Goal: Task Accomplishment & Management: Manage account settings

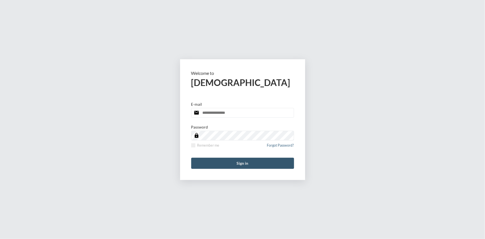
type input "**********"
click at [240, 161] on button "Sign in" at bounding box center [242, 163] width 103 height 11
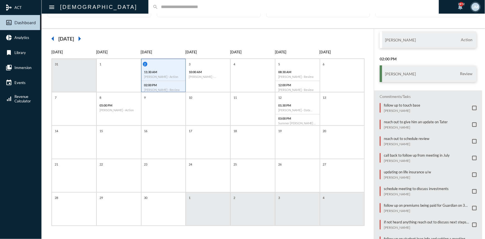
scroll to position [49, 0]
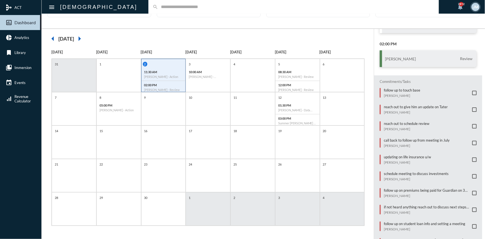
click at [474, 224] on span at bounding box center [475, 226] width 4 height 4
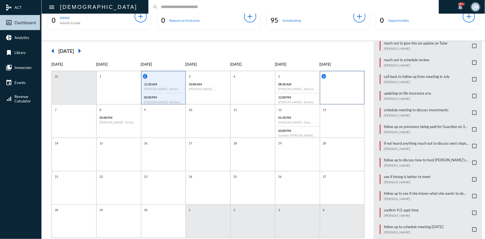
scroll to position [25, 0]
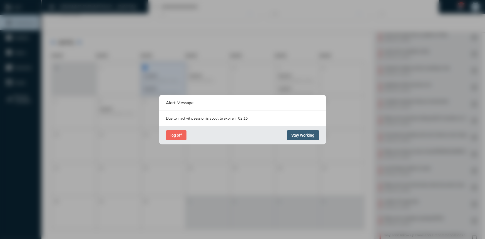
click at [307, 133] on span "Stay Working" at bounding box center [303, 135] width 23 height 4
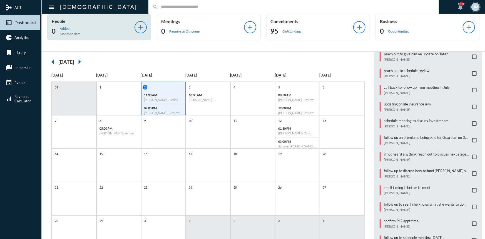
scroll to position [0, 0]
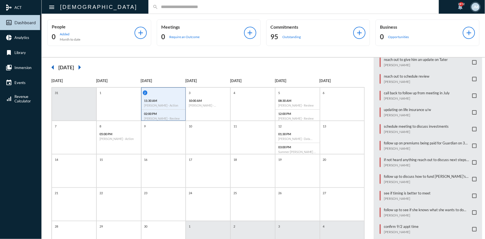
click at [158, 4] on input "text" at bounding box center [296, 6] width 277 height 5
type input "****"
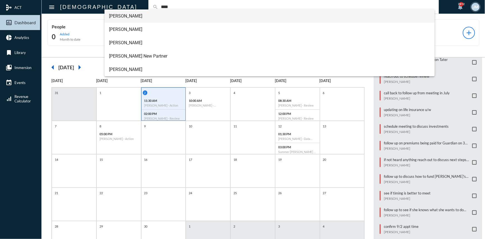
click at [128, 16] on span "Glen Owen" at bounding box center [270, 15] width 322 height 13
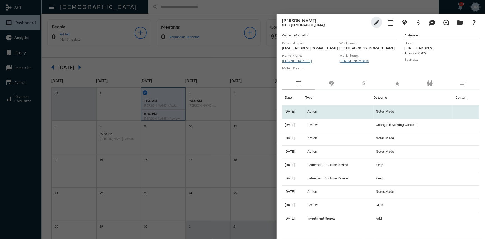
click at [317, 112] on span "Action" at bounding box center [313, 112] width 10 height 4
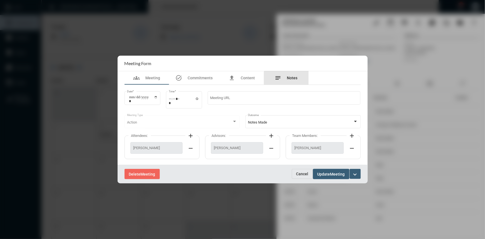
click at [291, 78] on span "Notes" at bounding box center [292, 78] width 11 height 4
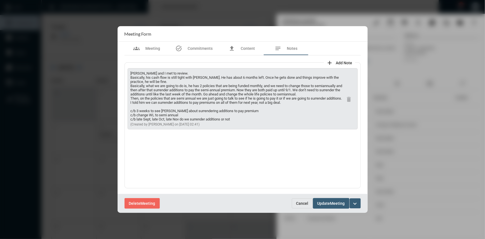
click at [301, 201] on span "Cancel" at bounding box center [303, 203] width 12 height 4
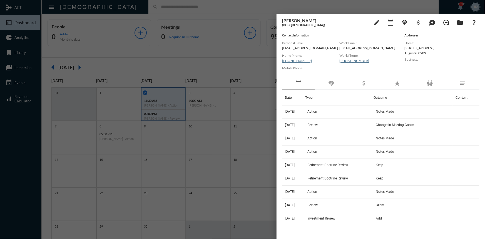
click at [259, 63] on div at bounding box center [242, 119] width 485 height 239
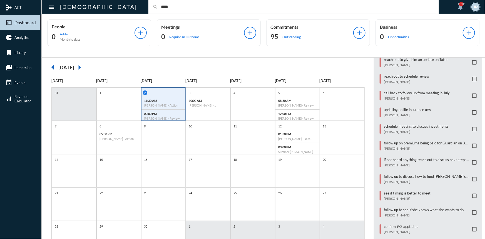
type input "****"
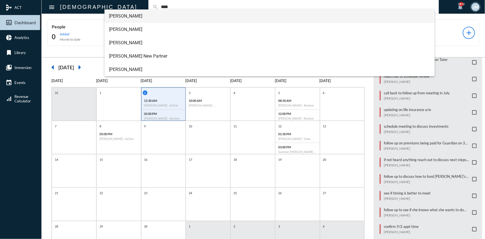
click at [123, 17] on span "Glen Owen" at bounding box center [270, 15] width 322 height 13
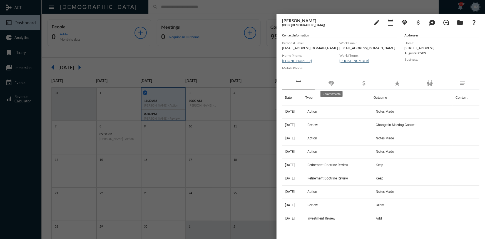
click at [334, 85] on mat-icon "handshake" at bounding box center [331, 83] width 7 height 7
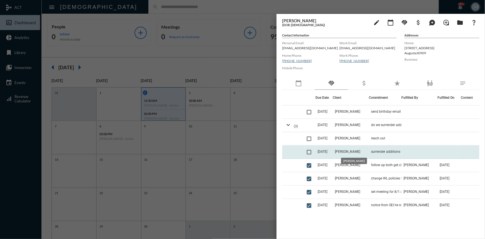
click at [353, 153] on span "Glen Owen" at bounding box center [347, 152] width 25 height 4
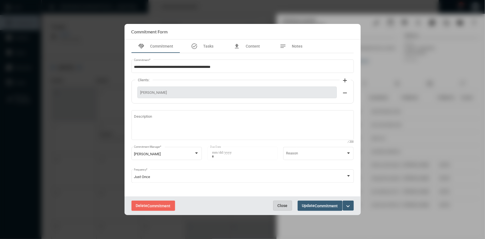
click at [278, 207] on span "Close" at bounding box center [283, 205] width 10 height 4
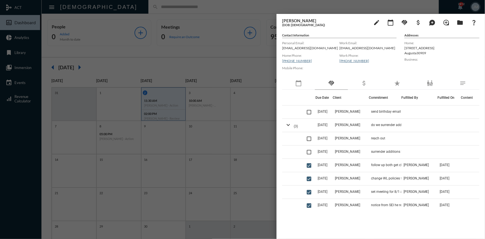
click at [205, 53] on div at bounding box center [242, 119] width 485 height 239
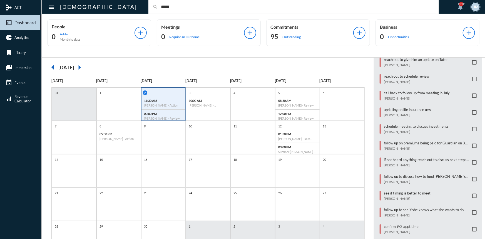
type input "*****"
drag, startPoint x: 126, startPoint y: 12, endPoint x: 171, endPoint y: -19, distance: 54.2
click at [171, 0] on html "mediation ACT insert_chart_outlined Dashboard pie_chart Analytics bookmark Libr…" at bounding box center [242, 119] width 485 height 239
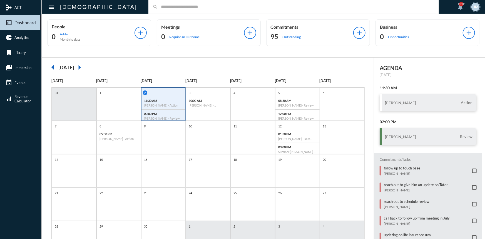
click at [158, 8] on input "text" at bounding box center [296, 6] width 277 height 5
type input "*"
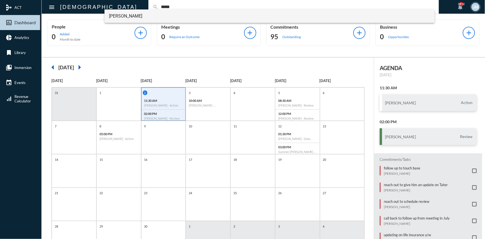
type input "*****"
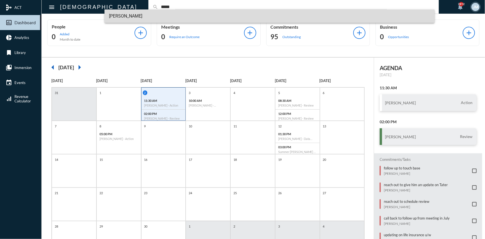
click at [129, 14] on span "Kyle Cline" at bounding box center [270, 15] width 322 height 13
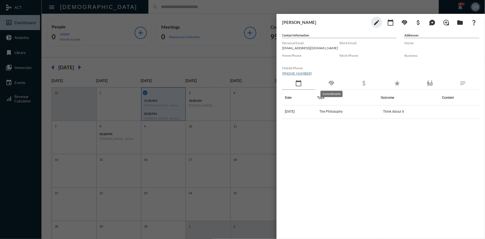
click at [332, 83] on mat-icon "handshake" at bounding box center [331, 83] width 7 height 7
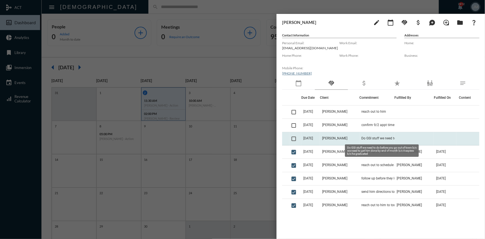
click at [364, 138] on span "Do GSI stuff we need to do before you go out of town b/c we need to get him don…" at bounding box center [390, 138] width 56 height 4
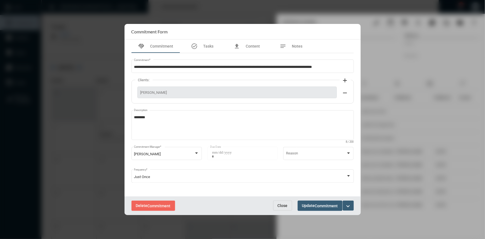
click at [286, 206] on span "Close" at bounding box center [283, 205] width 10 height 4
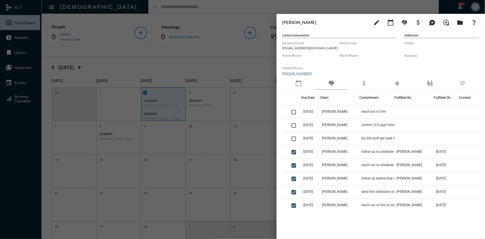
click at [218, 27] on div at bounding box center [242, 119] width 485 height 239
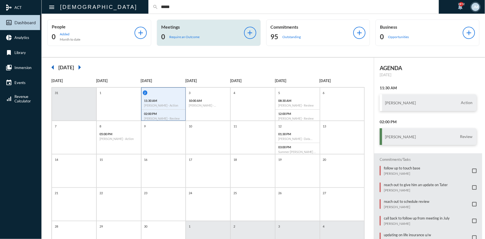
type input "*****"
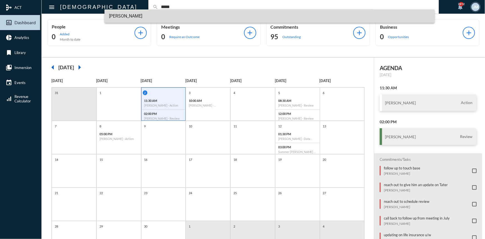
click at [122, 19] on span "Kyle Cline" at bounding box center [270, 15] width 322 height 13
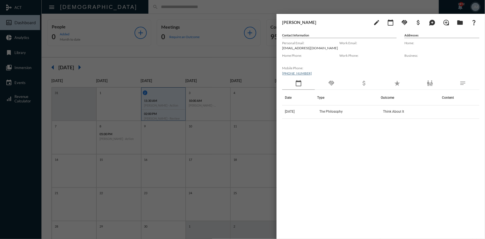
click at [253, 38] on div at bounding box center [242, 119] width 485 height 239
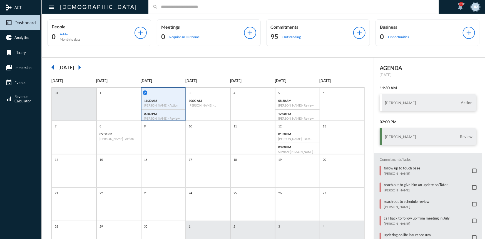
click at [158, 4] on input "text" at bounding box center [296, 6] width 277 height 5
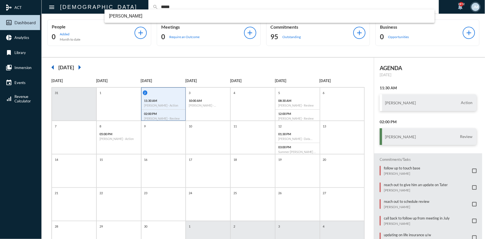
type input "*****"
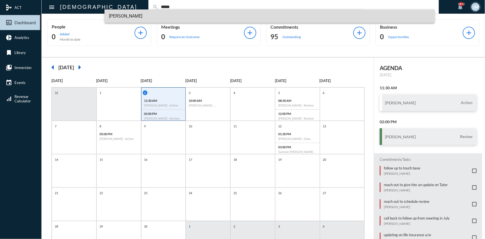
click at [117, 16] on span "Kyle Cline" at bounding box center [270, 15] width 322 height 13
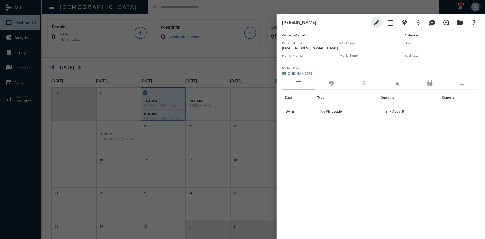
click at [330, 88] on div "handshake" at bounding box center [331, 83] width 33 height 13
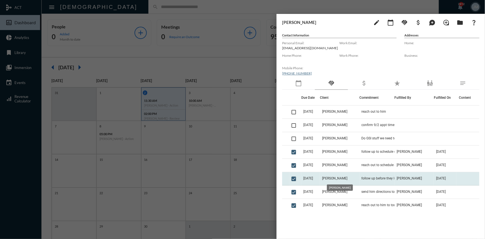
click at [341, 177] on span "Kyle Cline" at bounding box center [334, 178] width 25 height 4
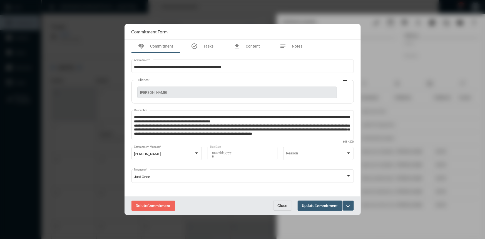
scroll to position [2, 0]
click at [282, 203] on button "Close" at bounding box center [282, 206] width 19 height 10
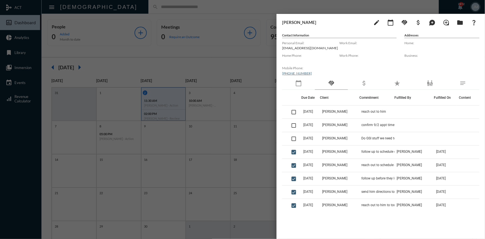
click at [210, 33] on div at bounding box center [242, 119] width 485 height 239
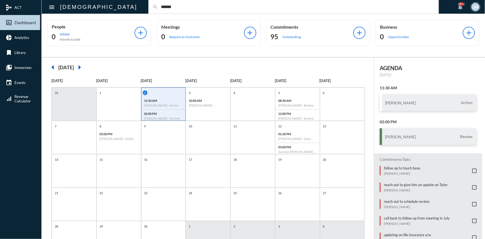
type input "******"
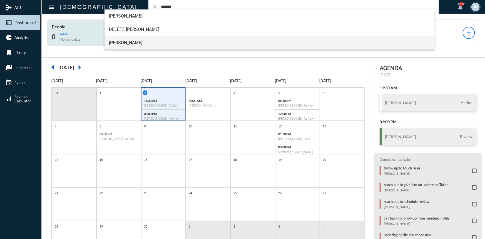
click at [117, 42] on span "Dan Riddle" at bounding box center [270, 42] width 322 height 13
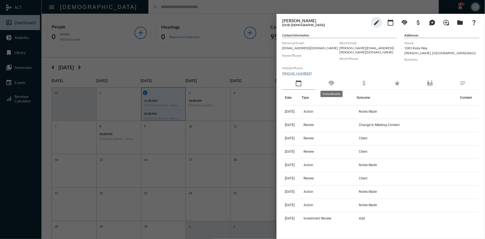
click at [333, 81] on mat-icon "handshake" at bounding box center [331, 83] width 7 height 7
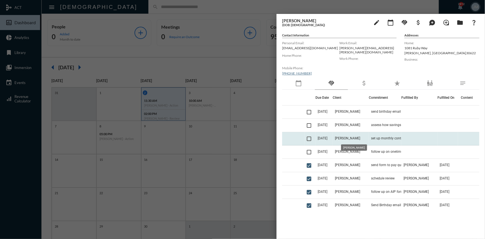
click at [354, 138] on span "Dan Riddle" at bounding box center [347, 138] width 25 height 4
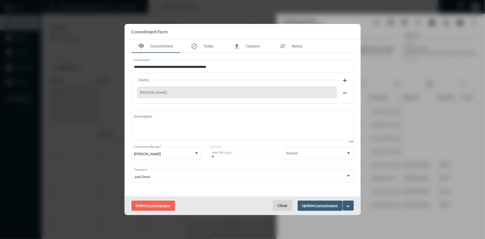
click at [287, 206] on span "Close" at bounding box center [283, 205] width 10 height 4
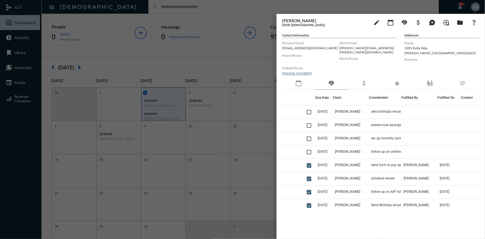
click at [263, 123] on div at bounding box center [242, 119] width 485 height 239
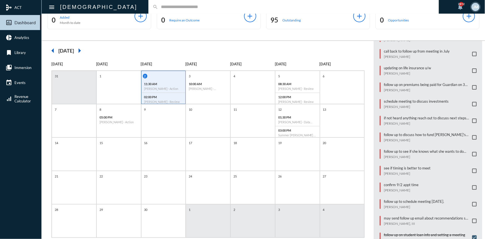
scroll to position [25, 0]
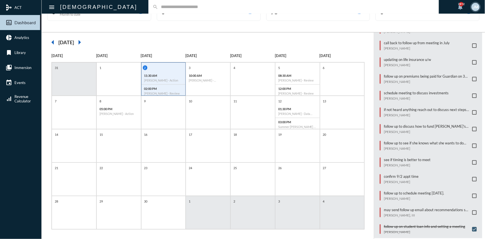
click at [473, 177] on span at bounding box center [475, 179] width 4 height 4
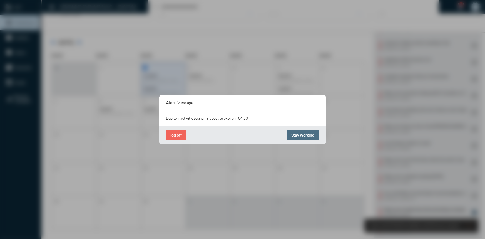
click at [300, 130] on button "Stay Working" at bounding box center [303, 135] width 32 height 10
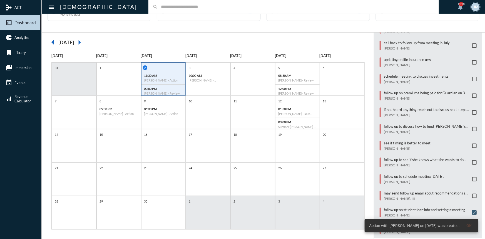
click at [158, 7] on input "text" at bounding box center [296, 6] width 277 height 5
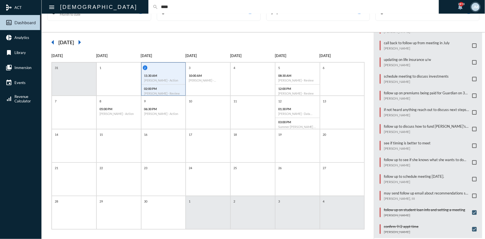
type input "****"
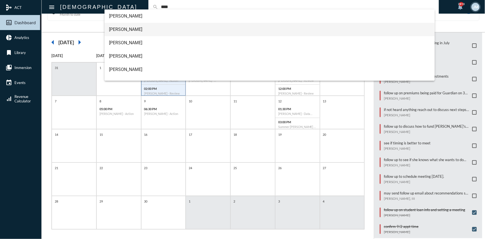
click at [126, 28] on span "Joseph Todd" at bounding box center [270, 29] width 322 height 13
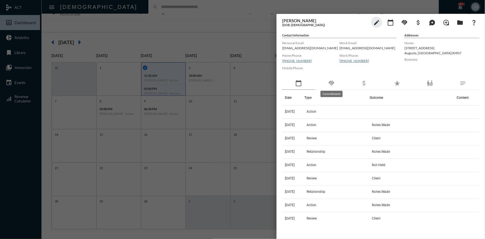
click at [332, 82] on mat-icon "handshake" at bounding box center [331, 83] width 7 height 7
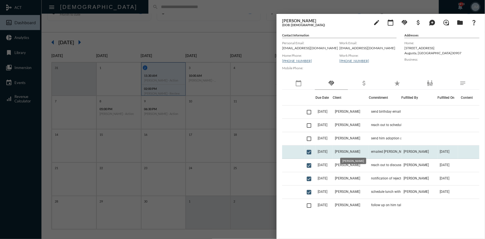
click at [353, 150] on span "Joseph Todd" at bounding box center [347, 152] width 25 height 4
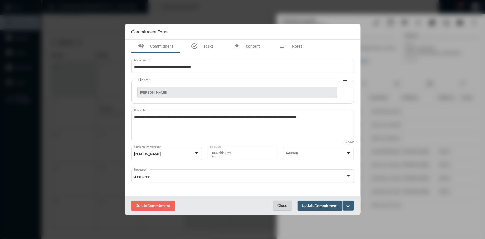
click at [278, 206] on span "Close" at bounding box center [283, 205] width 10 height 4
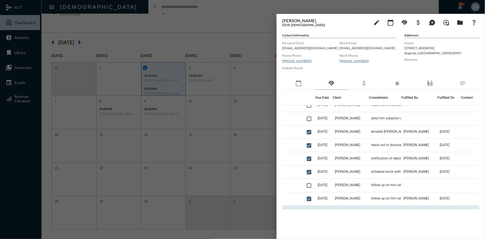
scroll to position [76, 0]
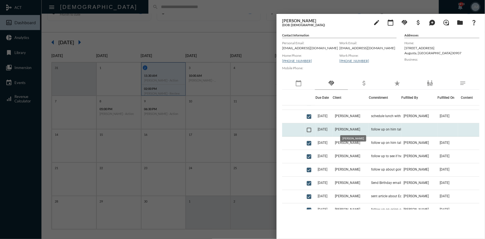
click at [350, 130] on span "Joseph Todd" at bounding box center [347, 129] width 25 height 4
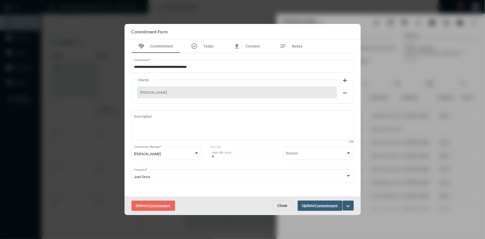
click at [284, 207] on span "Close" at bounding box center [283, 205] width 10 height 4
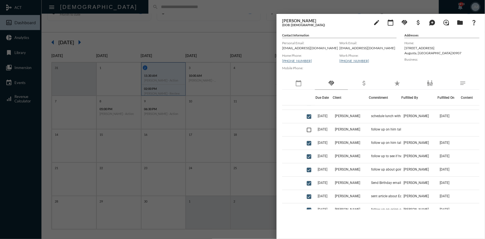
click at [228, 38] on div at bounding box center [242, 119] width 485 height 239
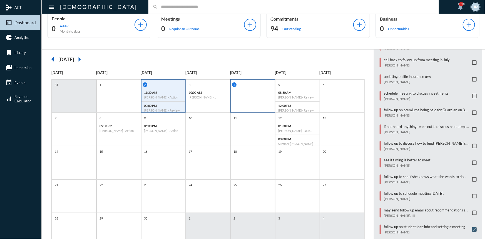
scroll to position [0, 0]
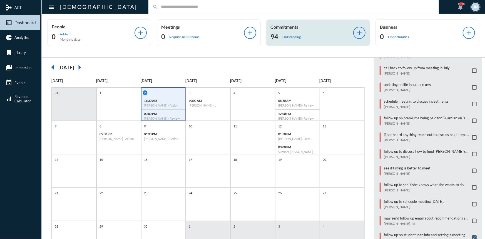
click at [286, 25] on p "Commitments" at bounding box center [312, 26] width 83 height 5
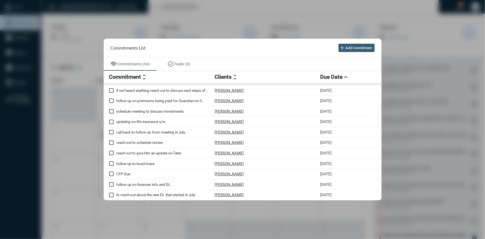
scroll to position [76, 0]
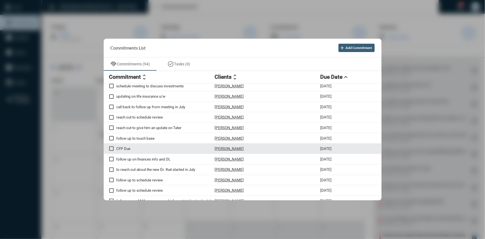
click at [111, 151] on span at bounding box center [111, 148] width 4 height 4
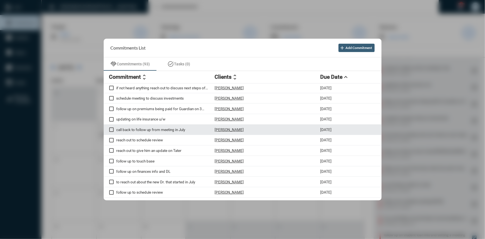
scroll to position [0, 0]
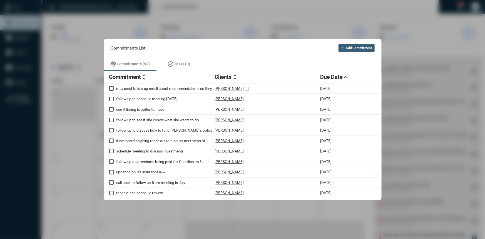
click at [174, 21] on div at bounding box center [242, 119] width 485 height 239
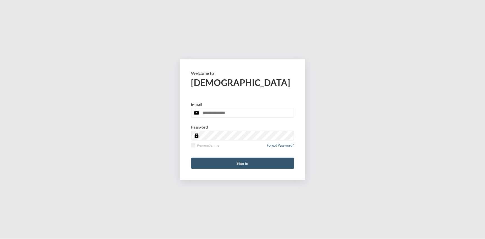
type input "**********"
click at [240, 163] on button "Sign in" at bounding box center [242, 163] width 103 height 11
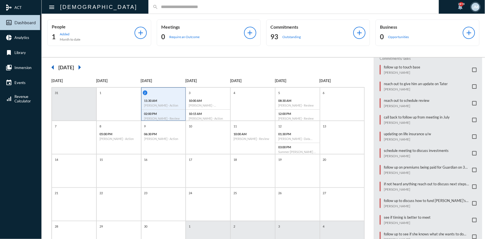
scroll to position [126, 0]
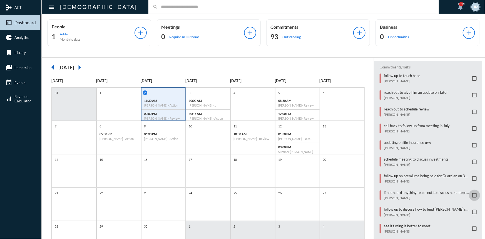
click at [473, 193] on span at bounding box center [475, 195] width 4 height 4
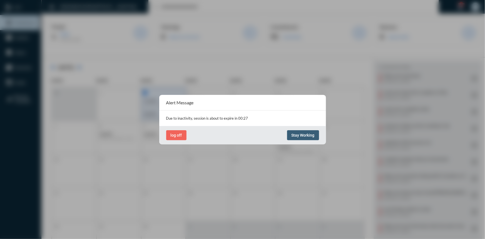
click at [312, 136] on span "Stay Working" at bounding box center [303, 135] width 23 height 4
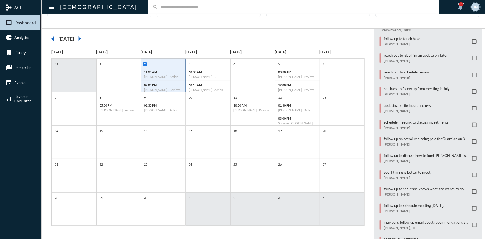
scroll to position [142, 0]
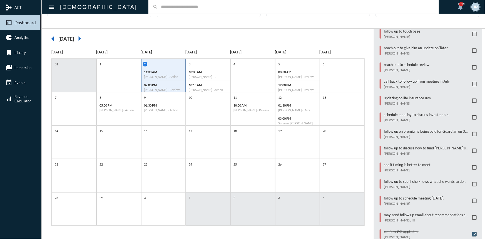
click at [474, 149] on span at bounding box center [475, 151] width 4 height 4
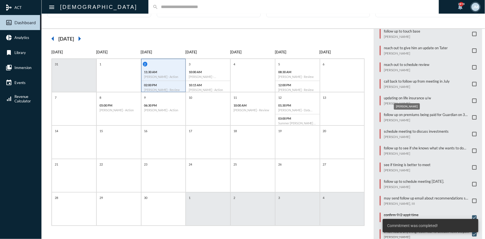
scroll to position [167, 0]
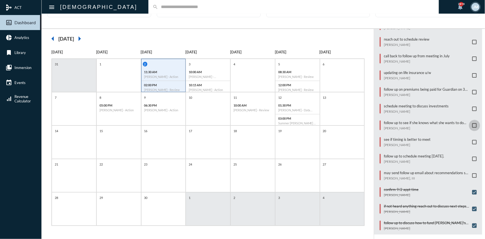
click at [474, 123] on span at bounding box center [475, 125] width 4 height 4
click at [473, 90] on span at bounding box center [475, 92] width 4 height 4
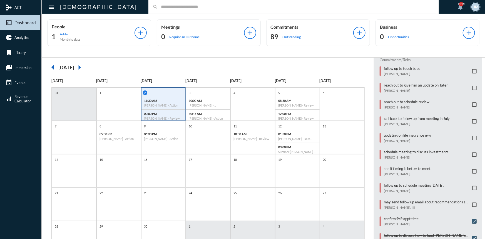
scroll to position [142, 0]
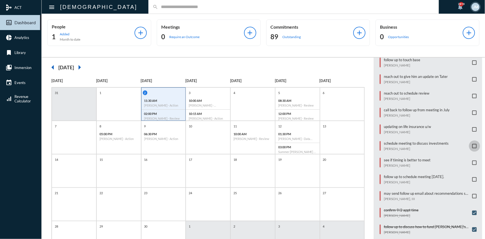
click at [473, 144] on span at bounding box center [475, 146] width 4 height 4
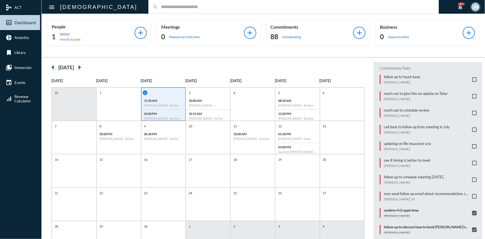
scroll to position [117, 0]
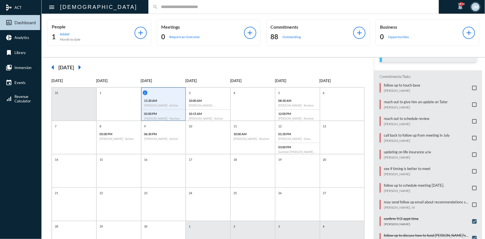
click at [189, 8] on input "text" at bounding box center [296, 6] width 277 height 5
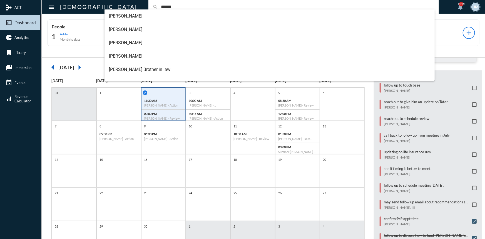
type input "******"
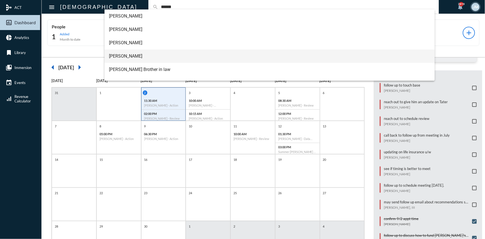
click at [114, 53] on span "Grant Miller" at bounding box center [270, 56] width 322 height 13
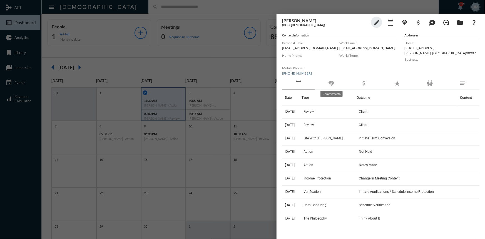
click at [331, 83] on mat-icon "handshake" at bounding box center [331, 83] width 7 height 7
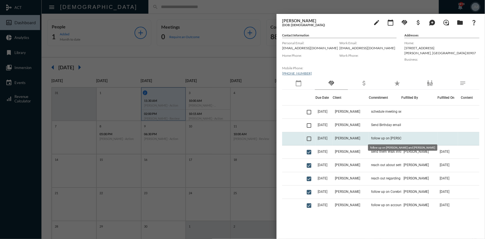
click at [373, 137] on span "follow up on Jeffrey and Mary Lollis Evans" at bounding box center [399, 138] width 56 height 4
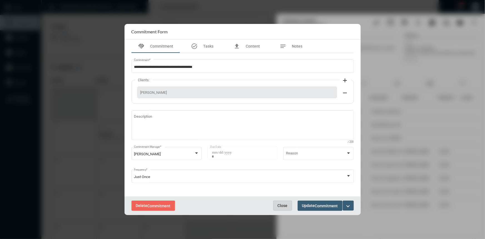
click at [276, 204] on button "Close" at bounding box center [282, 206] width 19 height 10
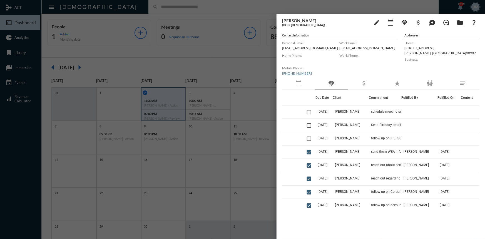
click at [219, 13] on div at bounding box center [242, 119] width 485 height 239
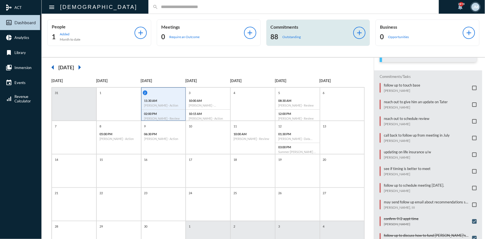
click at [279, 28] on p "Commitments" at bounding box center [312, 26] width 83 height 5
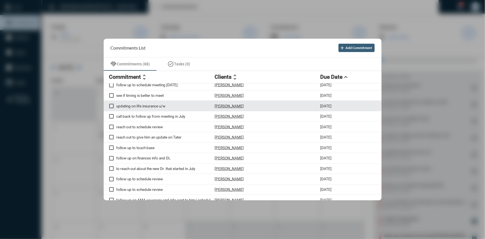
scroll to position [25, 0]
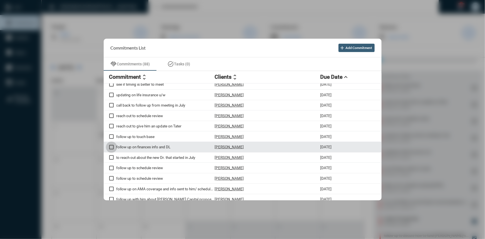
click at [112, 149] on span at bounding box center [111, 147] width 4 height 4
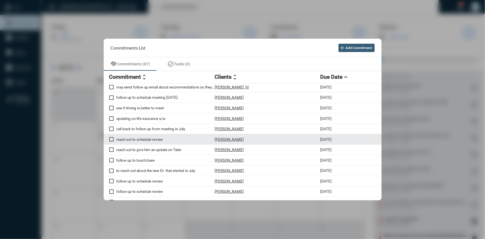
scroll to position [0, 0]
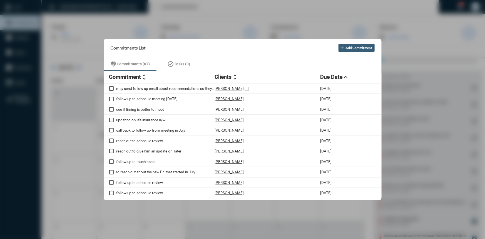
click at [203, 31] on div at bounding box center [242, 119] width 485 height 239
